Goal: Task Accomplishment & Management: Use online tool/utility

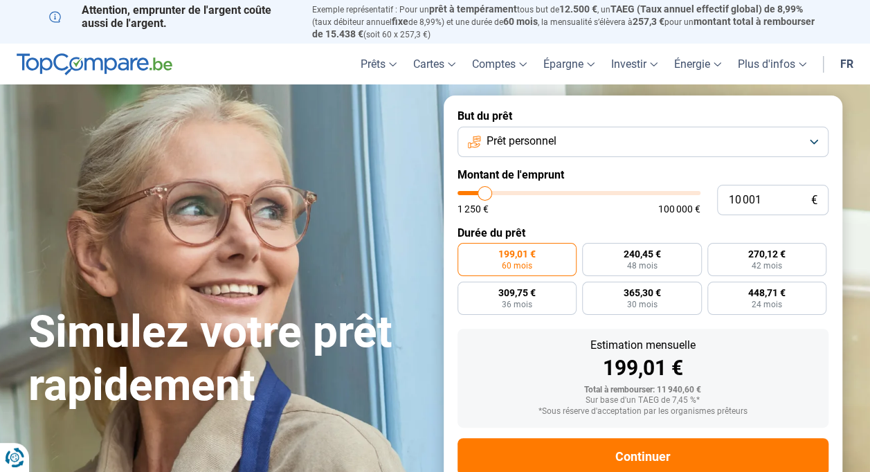
click at [800, 138] on button "Prêt personnel" at bounding box center [643, 142] width 371 height 30
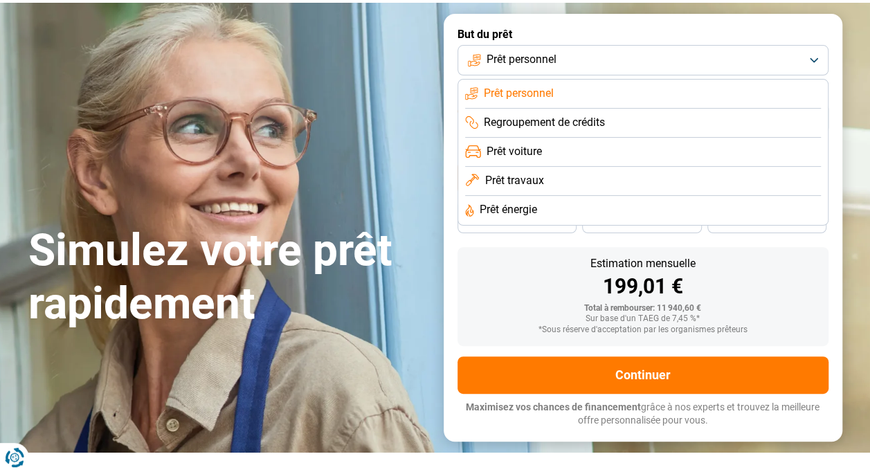
scroll to position [69, 0]
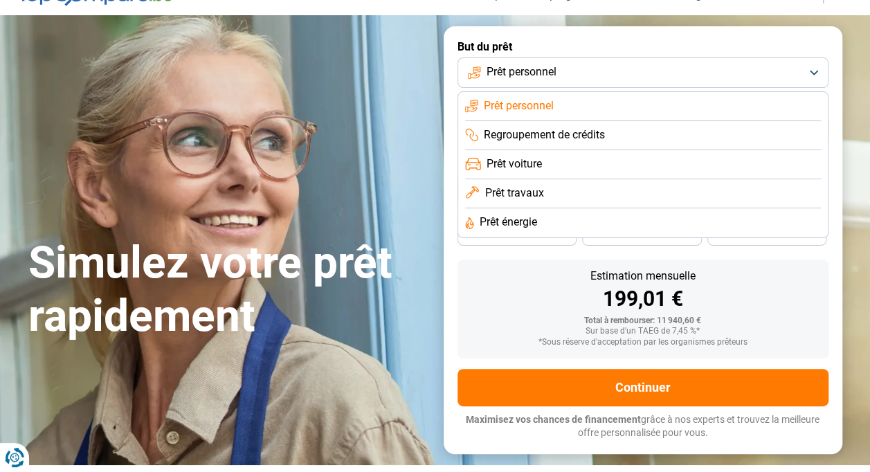
click at [554, 107] on span "Prêt personnel" at bounding box center [519, 105] width 70 height 15
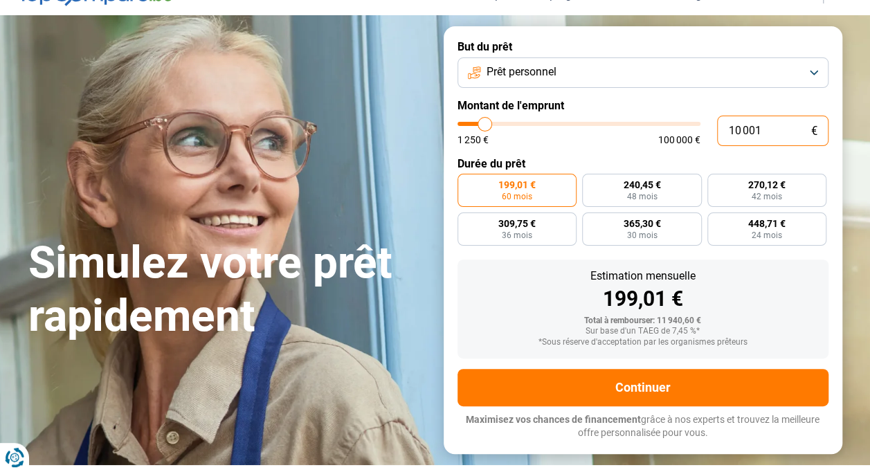
click at [748, 135] on input "10 001" at bounding box center [772, 131] width 111 height 30
type input "63 000"
type input "63000"
radio input "false"
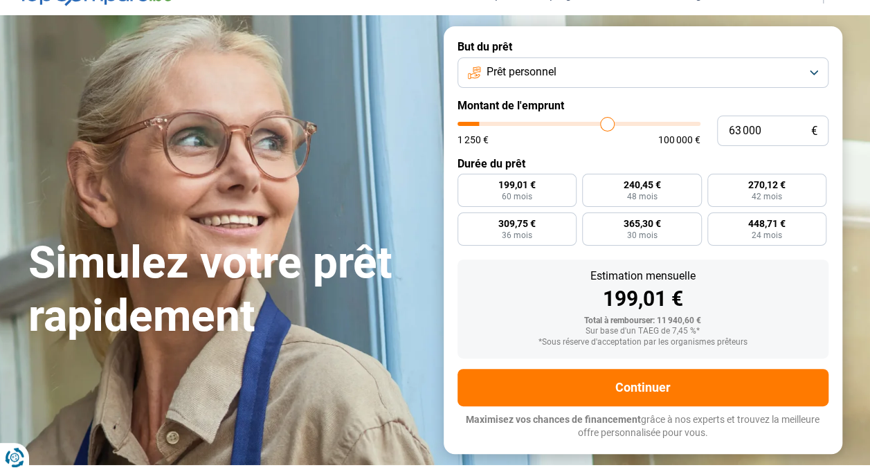
type input "63 500"
type input "63500"
type input "71 000"
type input "71000"
type input "78 500"
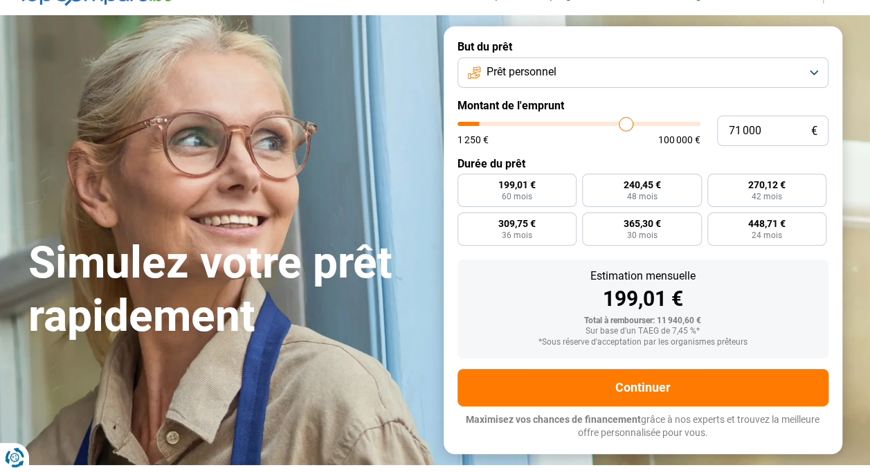
type input "78500"
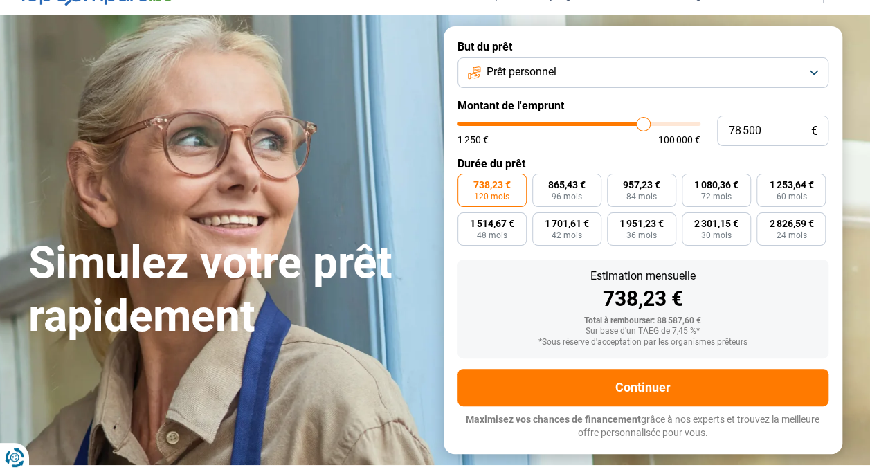
type input "95 250"
type input "95250"
type input "96 000"
type input "96000"
type input "97 250"
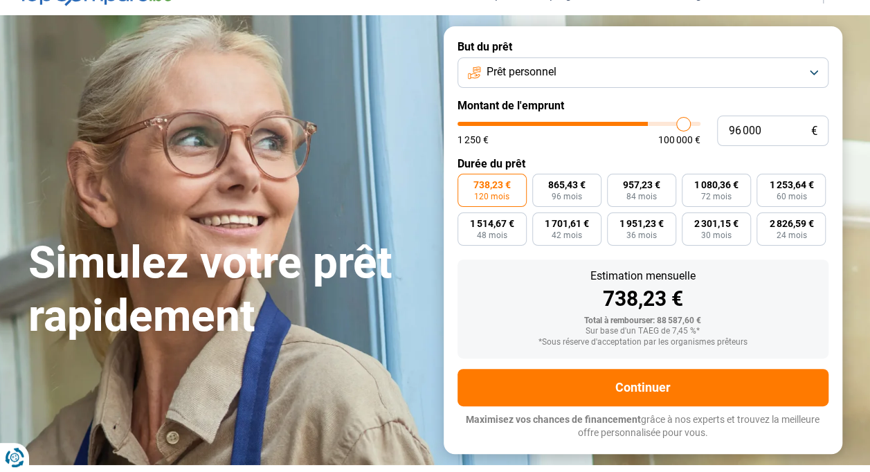
type input "97250"
type input "98 250"
type input "98250"
type input "99 250"
type input "99250"
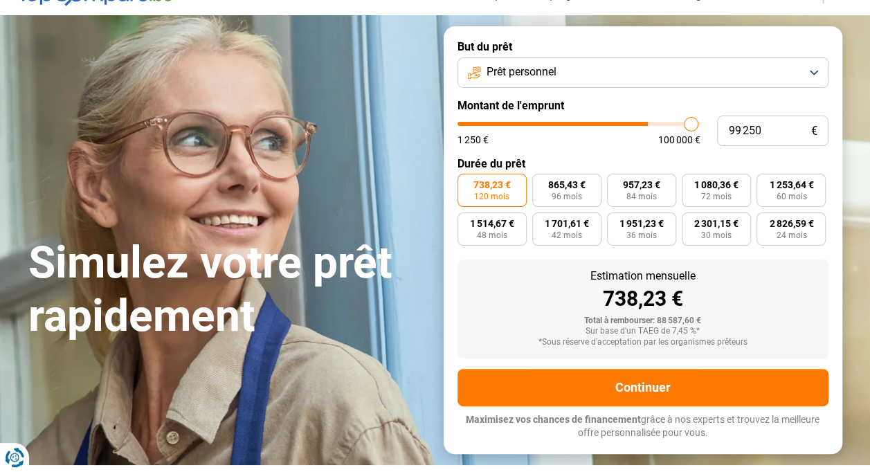
type input "100 000"
drag, startPoint x: 607, startPoint y: 126, endPoint x: 731, endPoint y: 127, distance: 123.9
type input "100000"
click at [701, 126] on input "range" at bounding box center [579, 124] width 243 height 4
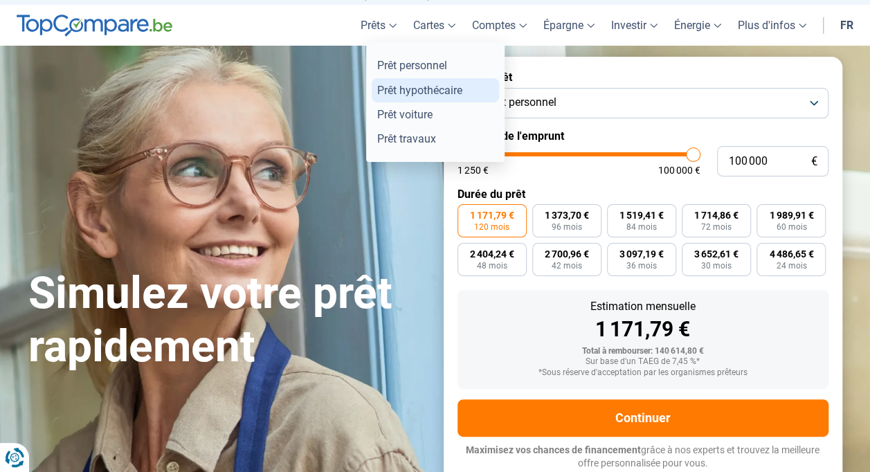
click at [417, 90] on link "Prêt hypothécaire" at bounding box center [435, 90] width 127 height 24
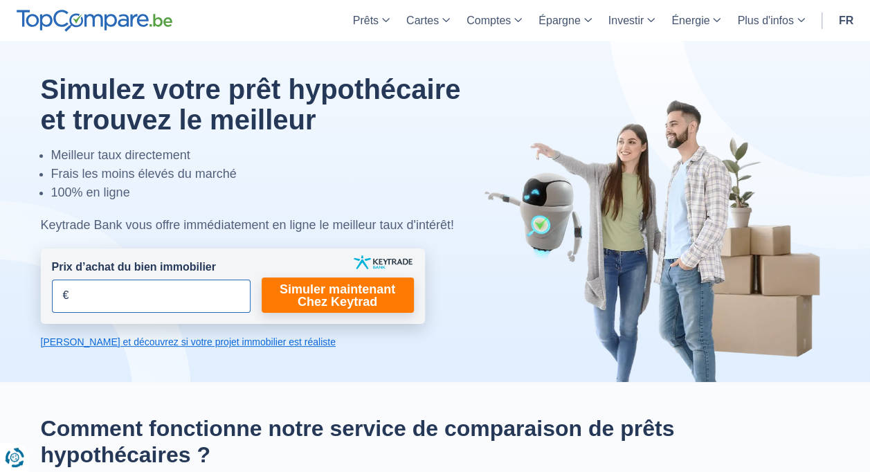
click at [141, 293] on input "Prix d’achat du bien immobilier" at bounding box center [151, 296] width 199 height 33
click at [96, 295] on input "Prix d’achat du bien immobilier" at bounding box center [151, 296] width 199 height 33
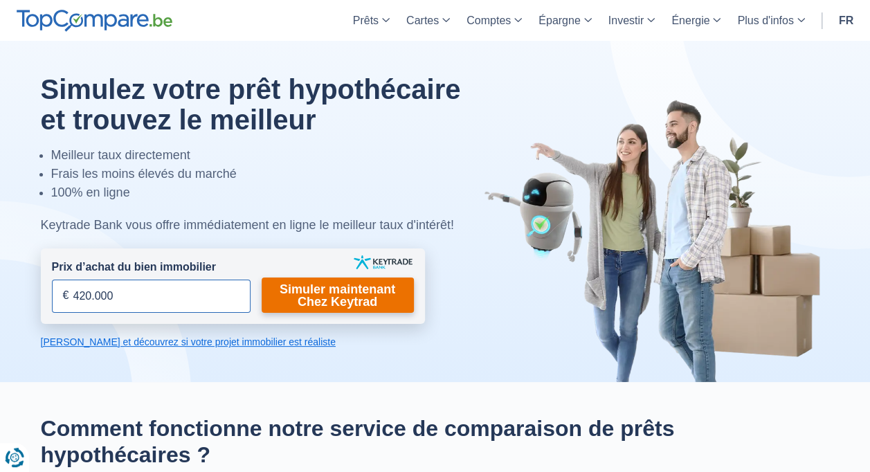
type input "420.000"
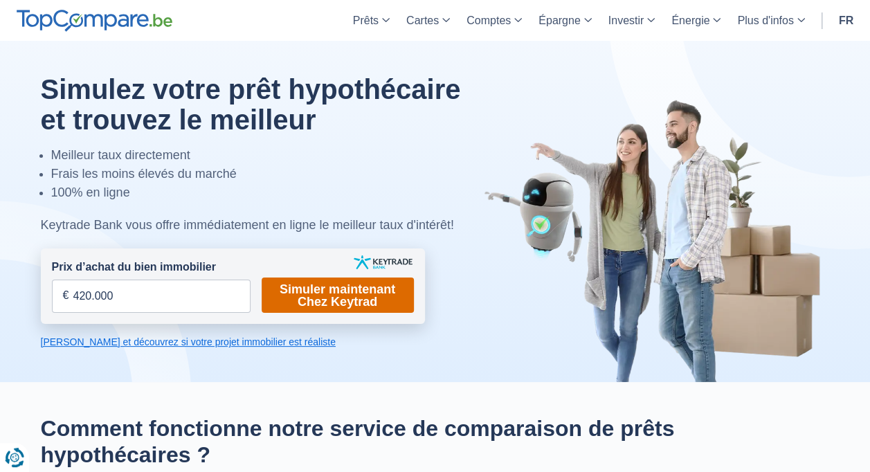
click at [301, 281] on link "Simuler maintenant Chez Keytrad" at bounding box center [338, 295] width 152 height 35
